Goal: Check status

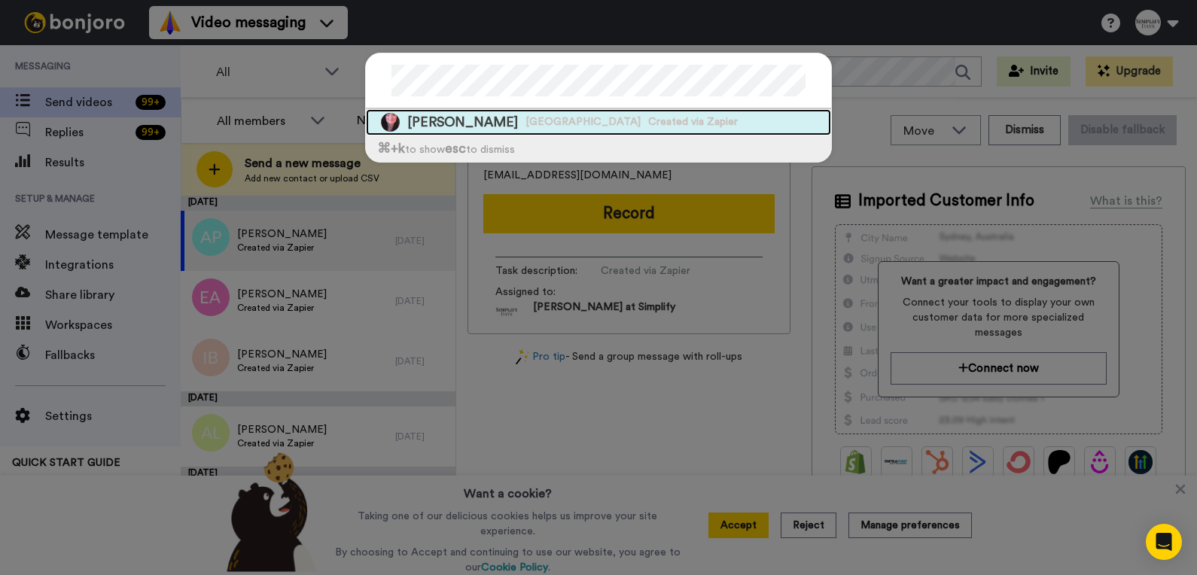
click at [426, 118] on span "[PERSON_NAME]" at bounding box center [462, 122] width 111 height 19
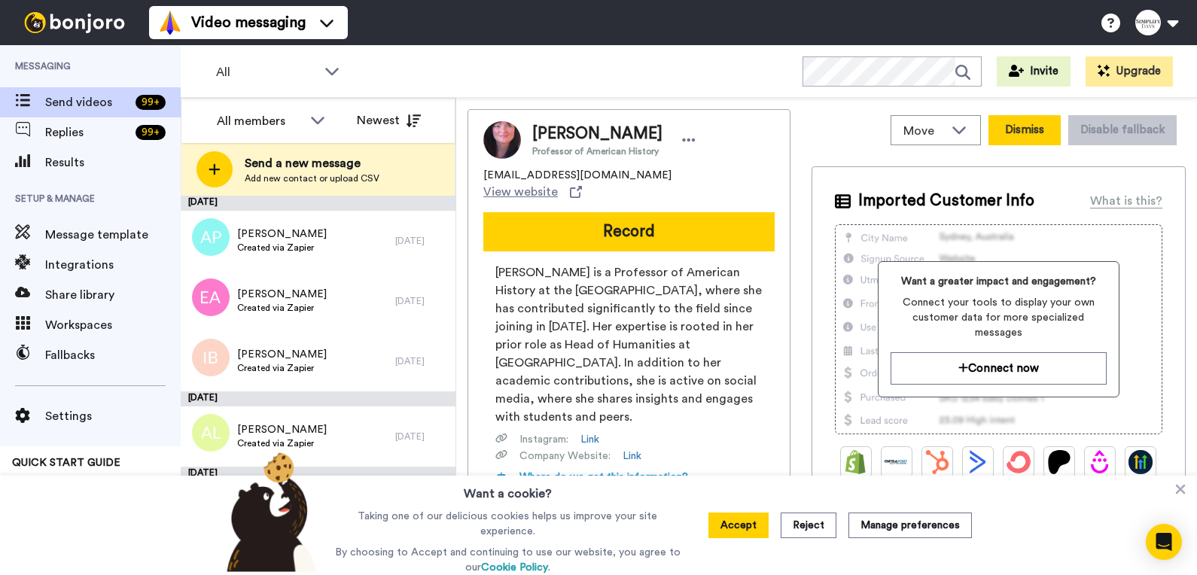
click at [1011, 135] on button "Dismiss" at bounding box center [1024, 130] width 72 height 30
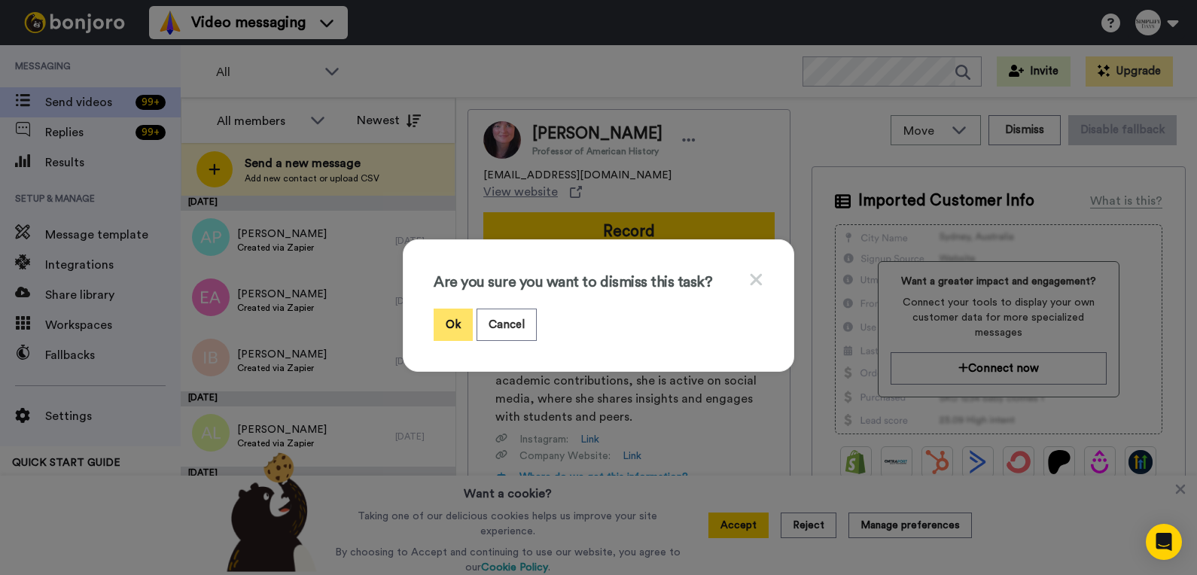
click at [442, 323] on button "Ok" at bounding box center [452, 325] width 39 height 32
